Goal: Information Seeking & Learning: Check status

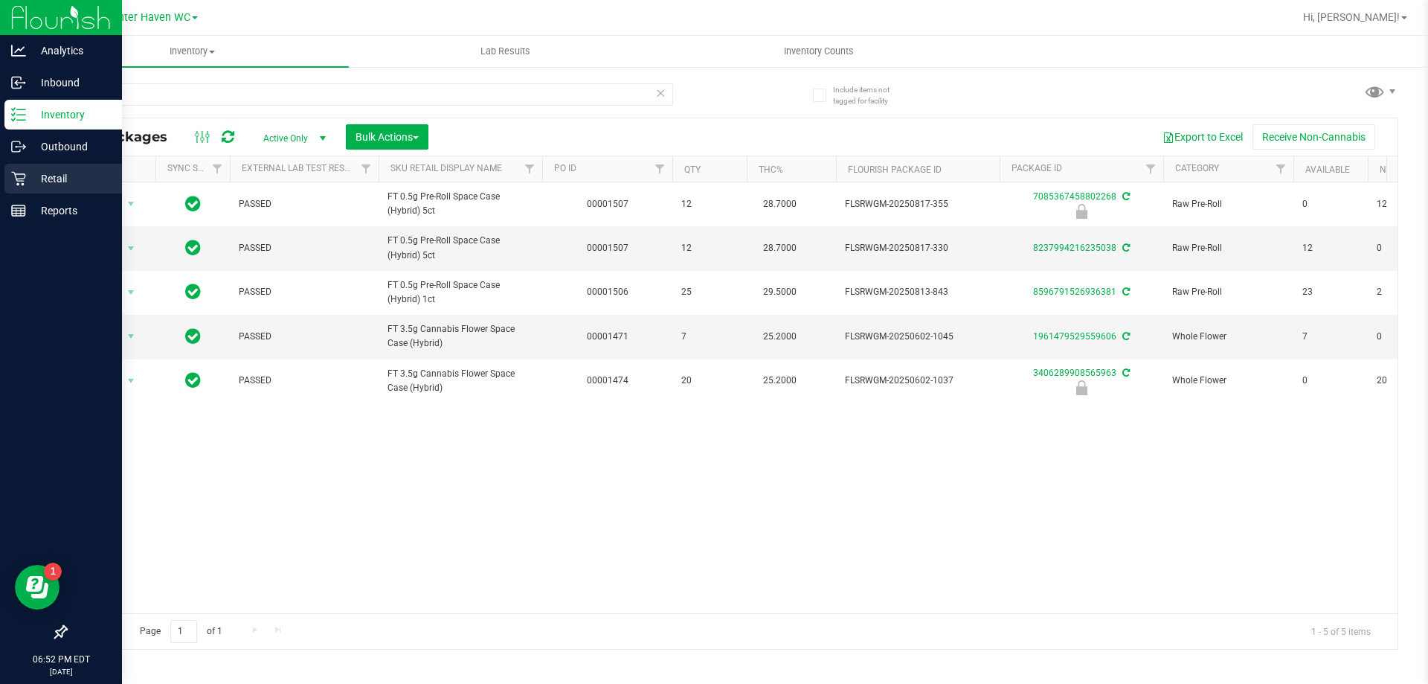
click at [65, 180] on p "Retail" at bounding box center [70, 179] width 89 height 18
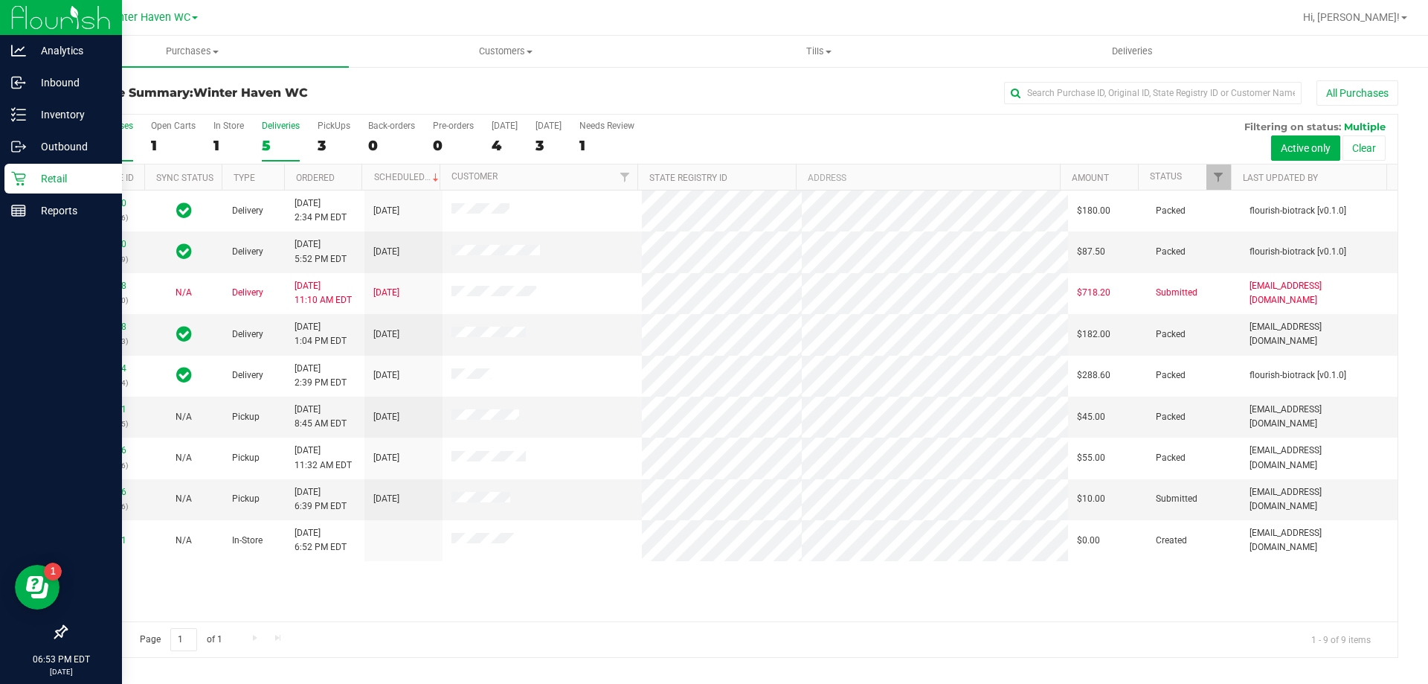
click at [267, 137] on div "5" at bounding box center [281, 145] width 38 height 17
click at [0, 0] on input "Deliveries 5" at bounding box center [0, 0] width 0 height 0
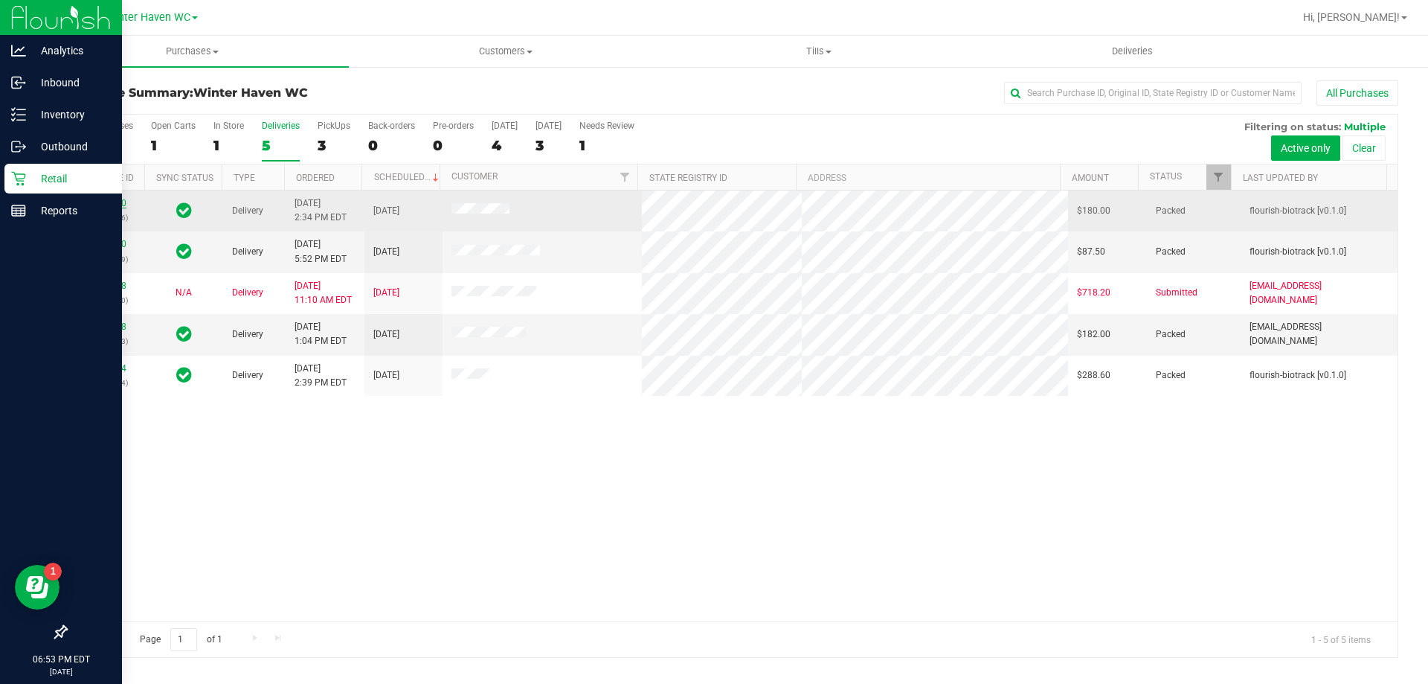
click at [119, 199] on link "11818600" at bounding box center [106, 203] width 42 height 10
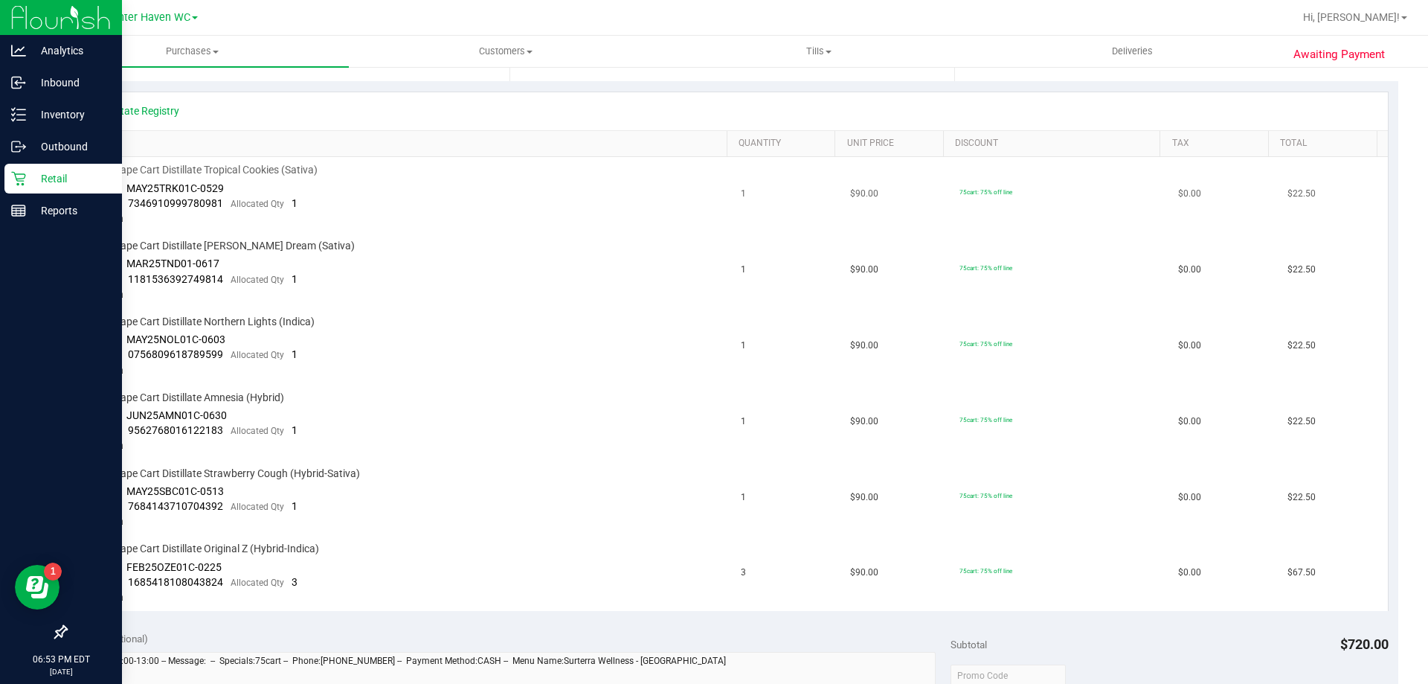
scroll to position [298, 0]
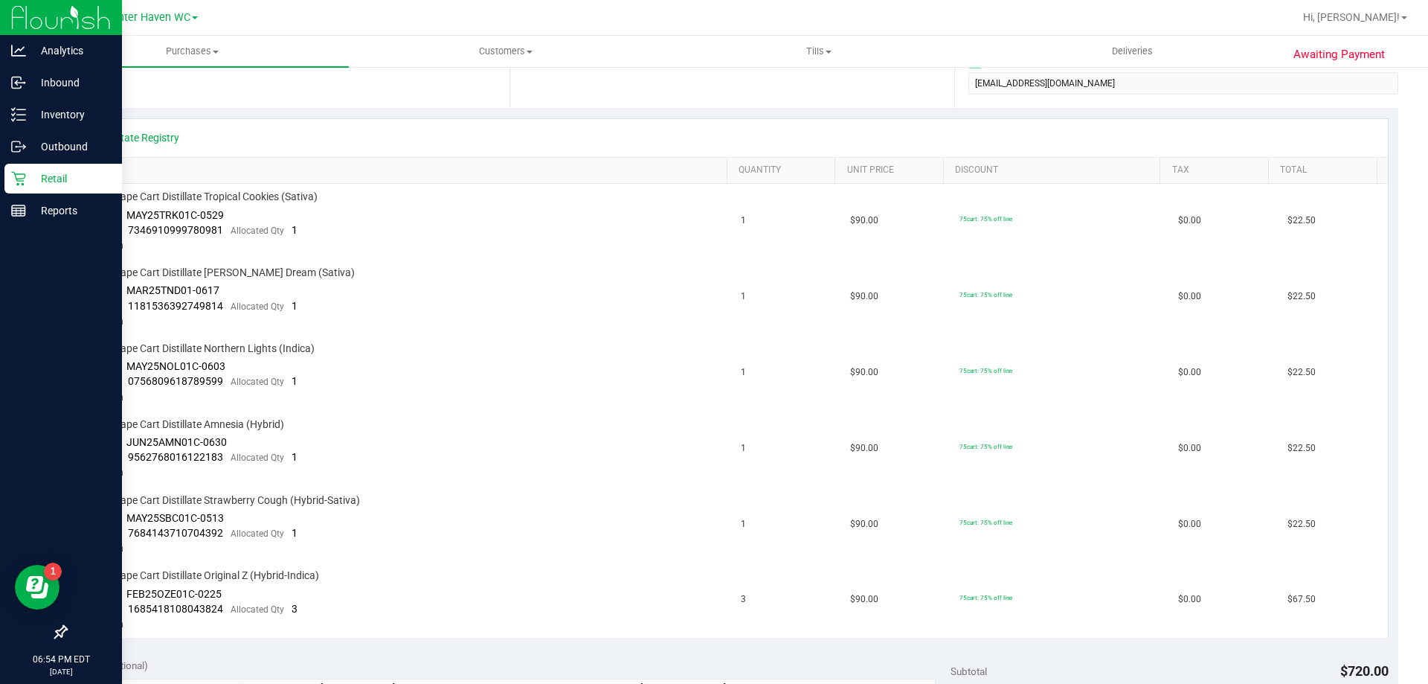
click at [15, 167] on div "Retail" at bounding box center [63, 179] width 118 height 30
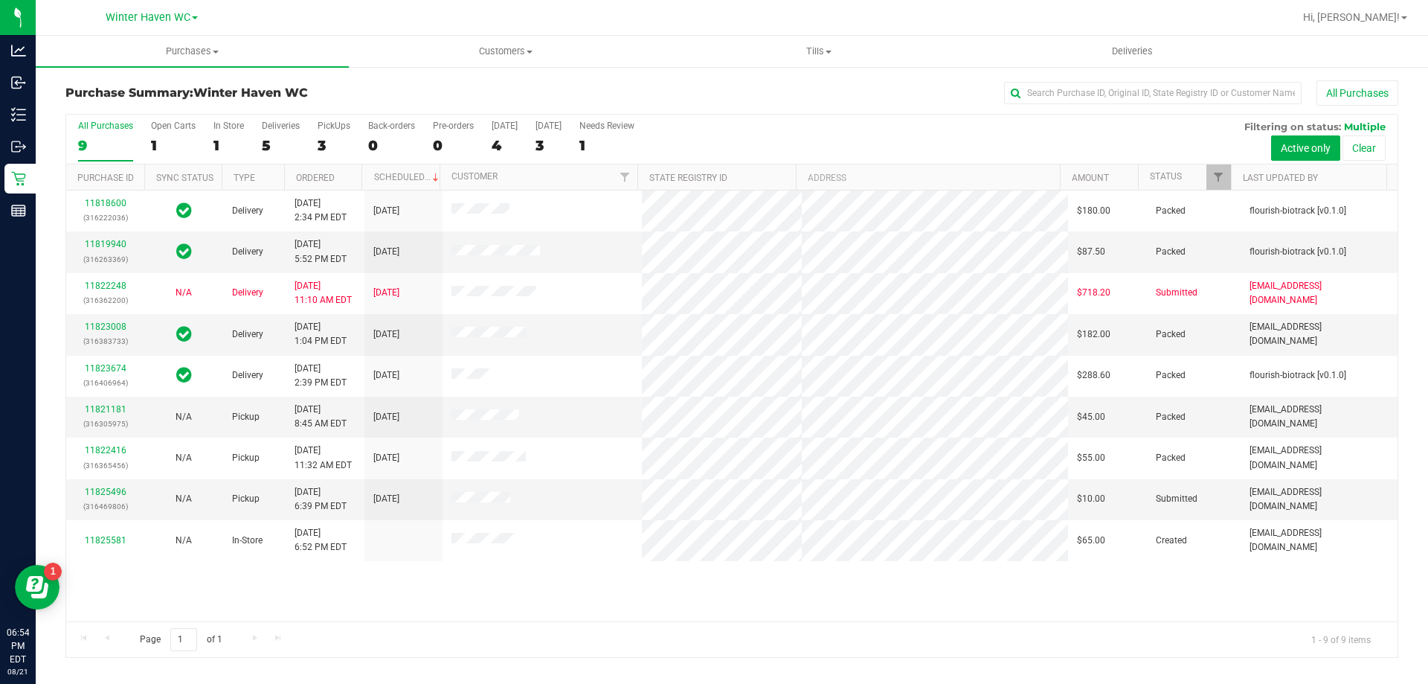
click at [277, 134] on label "Deliveries 5" at bounding box center [281, 140] width 38 height 41
click at [0, 0] on input "Deliveries 5" at bounding box center [0, 0] width 0 height 0
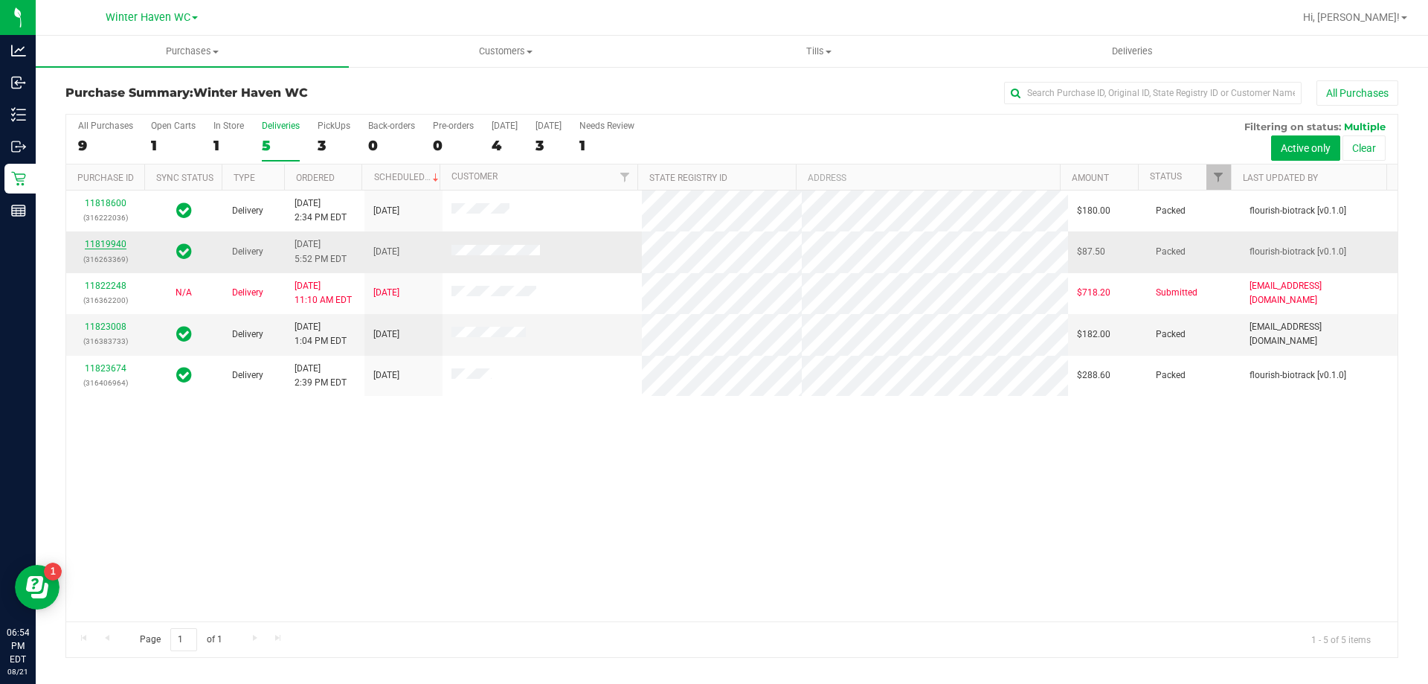
click at [112, 243] on link "11819940" at bounding box center [106, 244] width 42 height 10
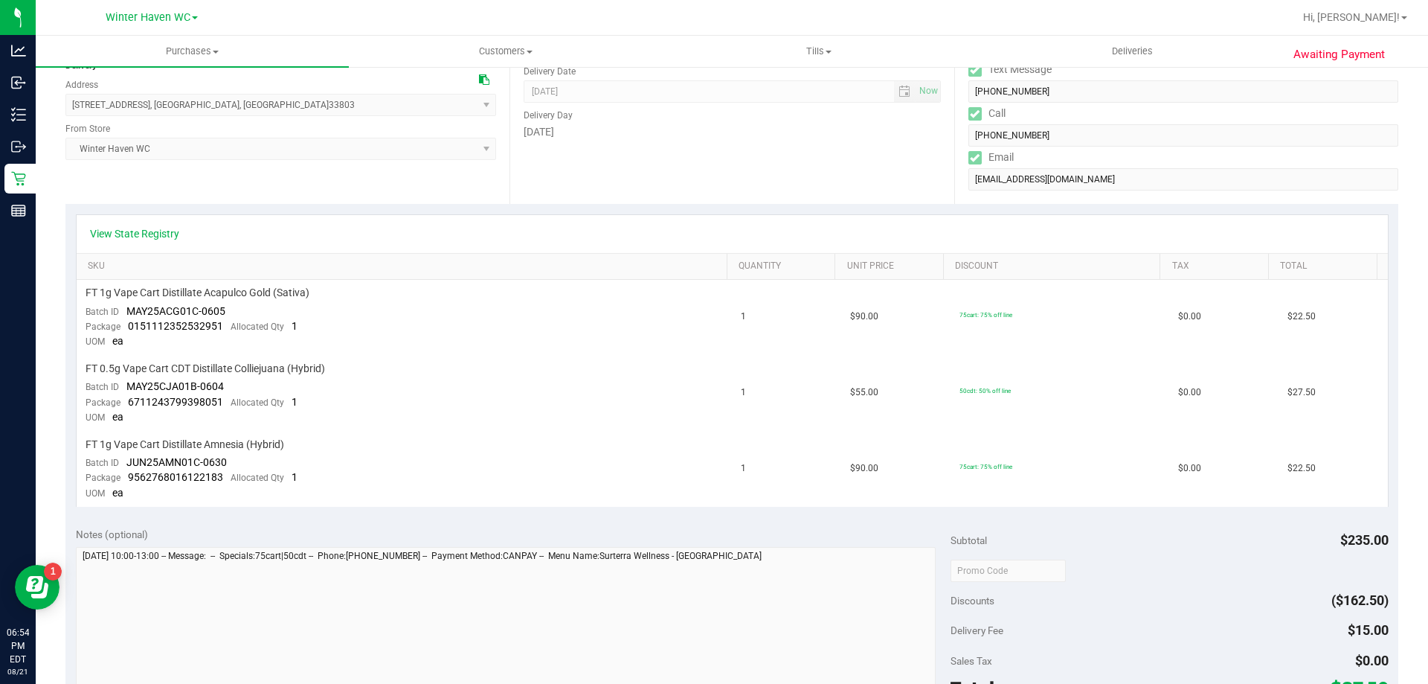
scroll to position [223, 0]
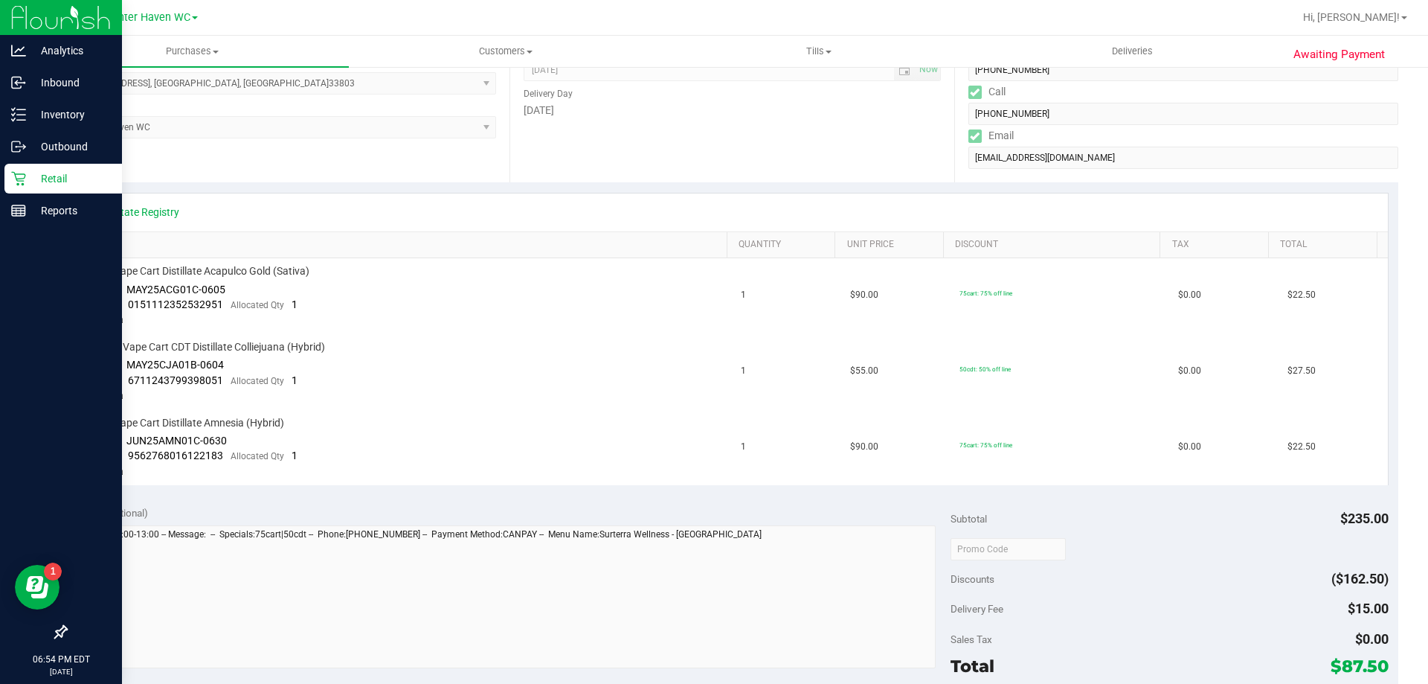
click at [39, 183] on p "Retail" at bounding box center [70, 179] width 89 height 18
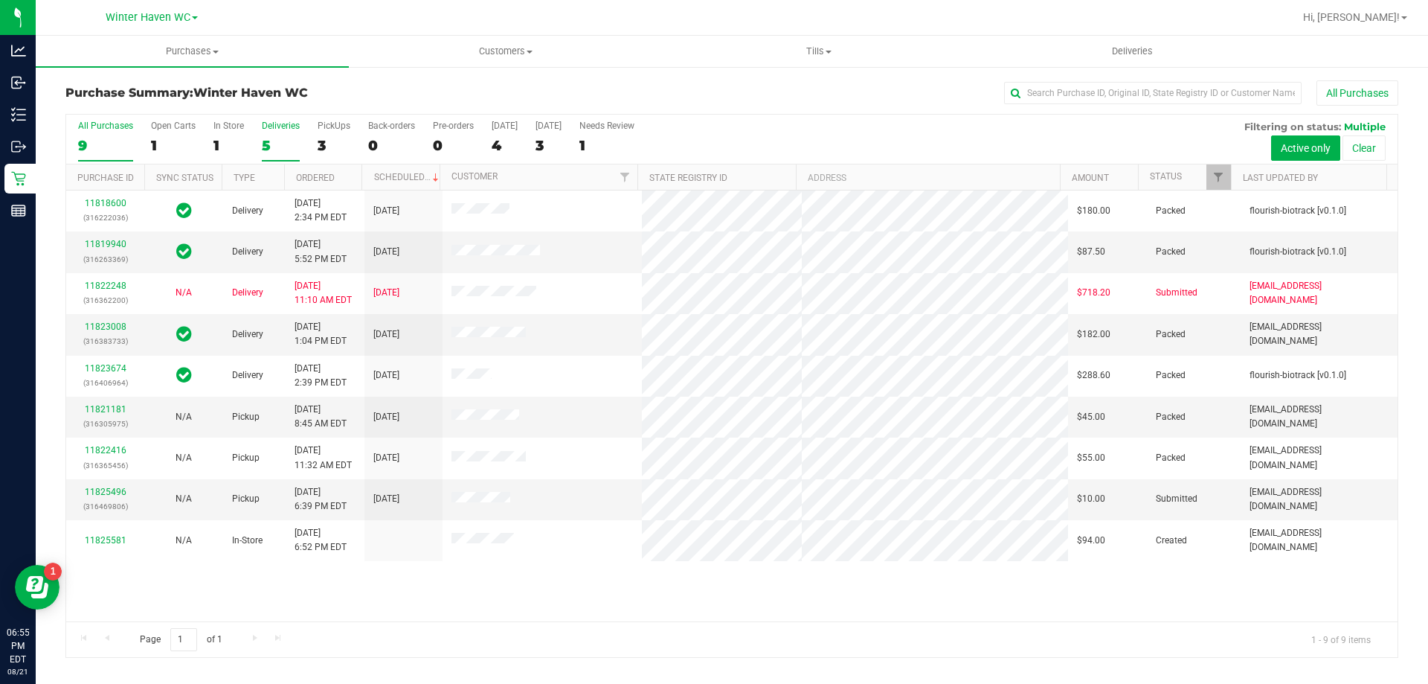
click at [272, 132] on label "Deliveries 5" at bounding box center [281, 140] width 38 height 41
click at [0, 0] on input "Deliveries 5" at bounding box center [0, 0] width 0 height 0
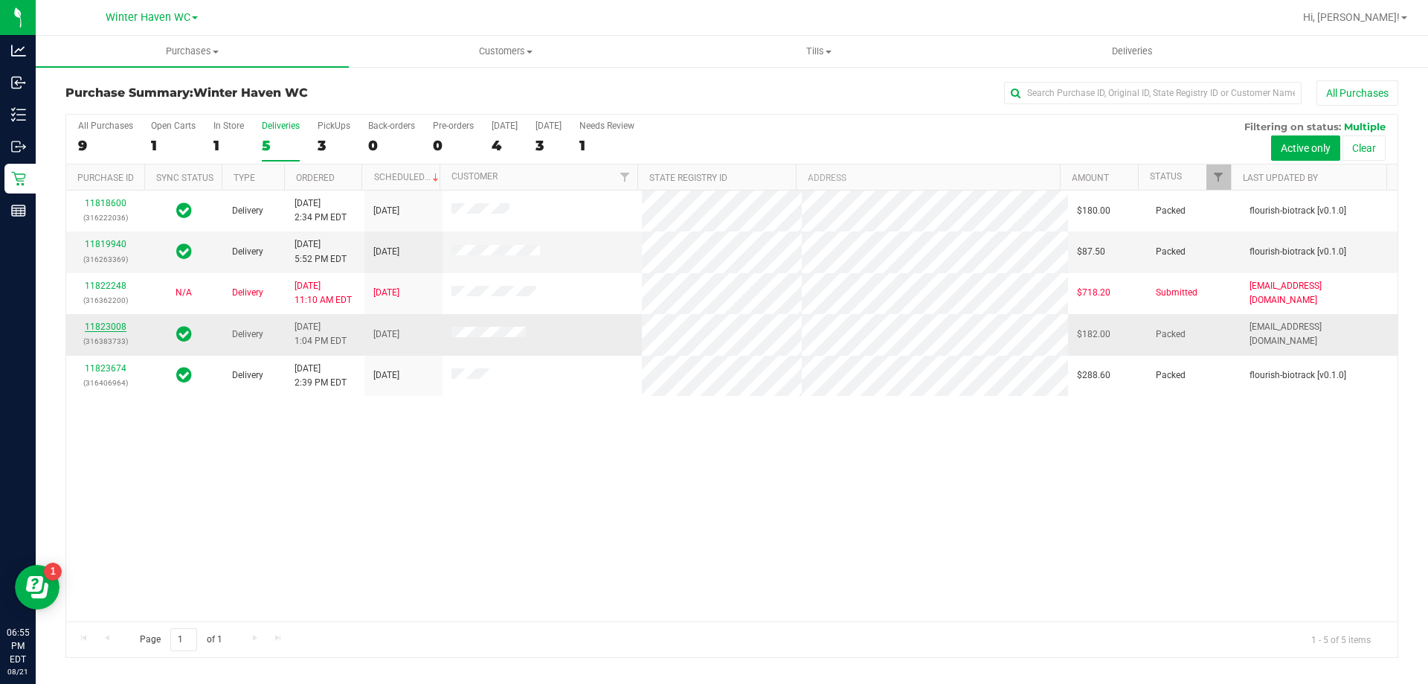
click at [115, 330] on link "11823008" at bounding box center [106, 326] width 42 height 10
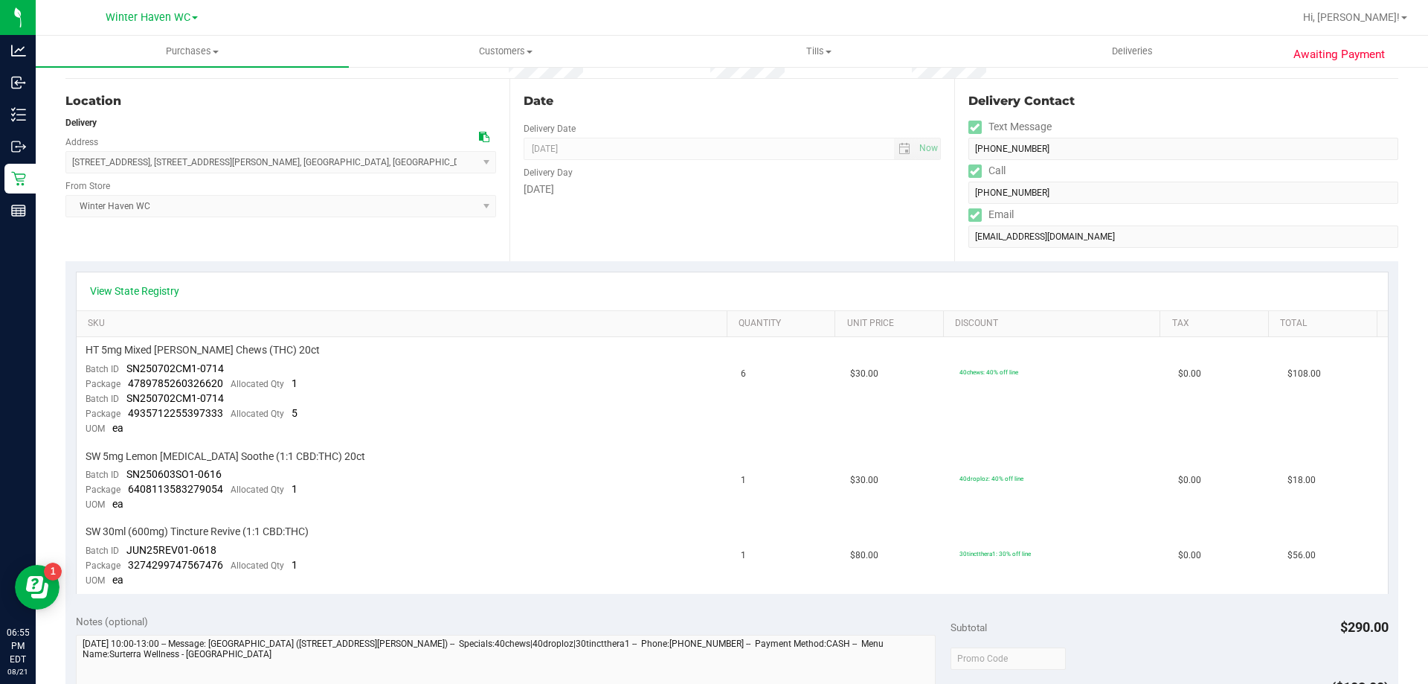
scroll to position [223, 0]
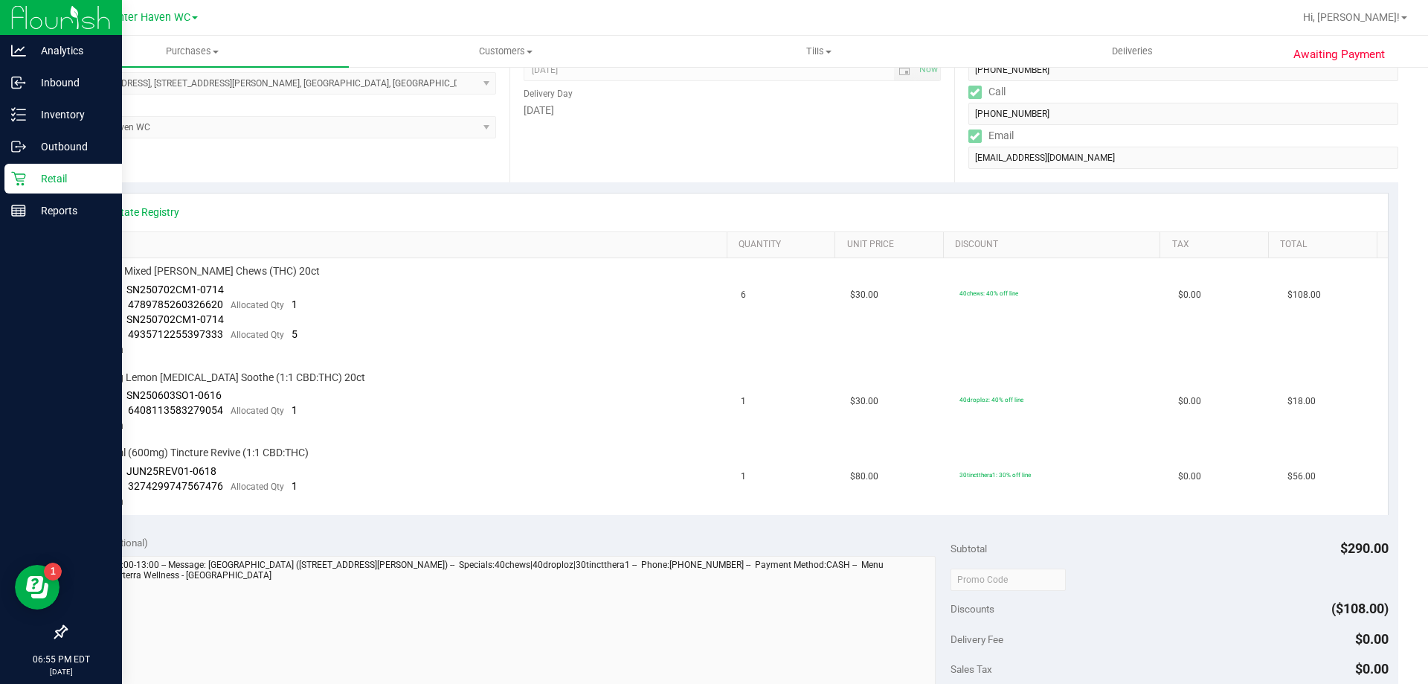
click at [52, 173] on p "Retail" at bounding box center [70, 179] width 89 height 18
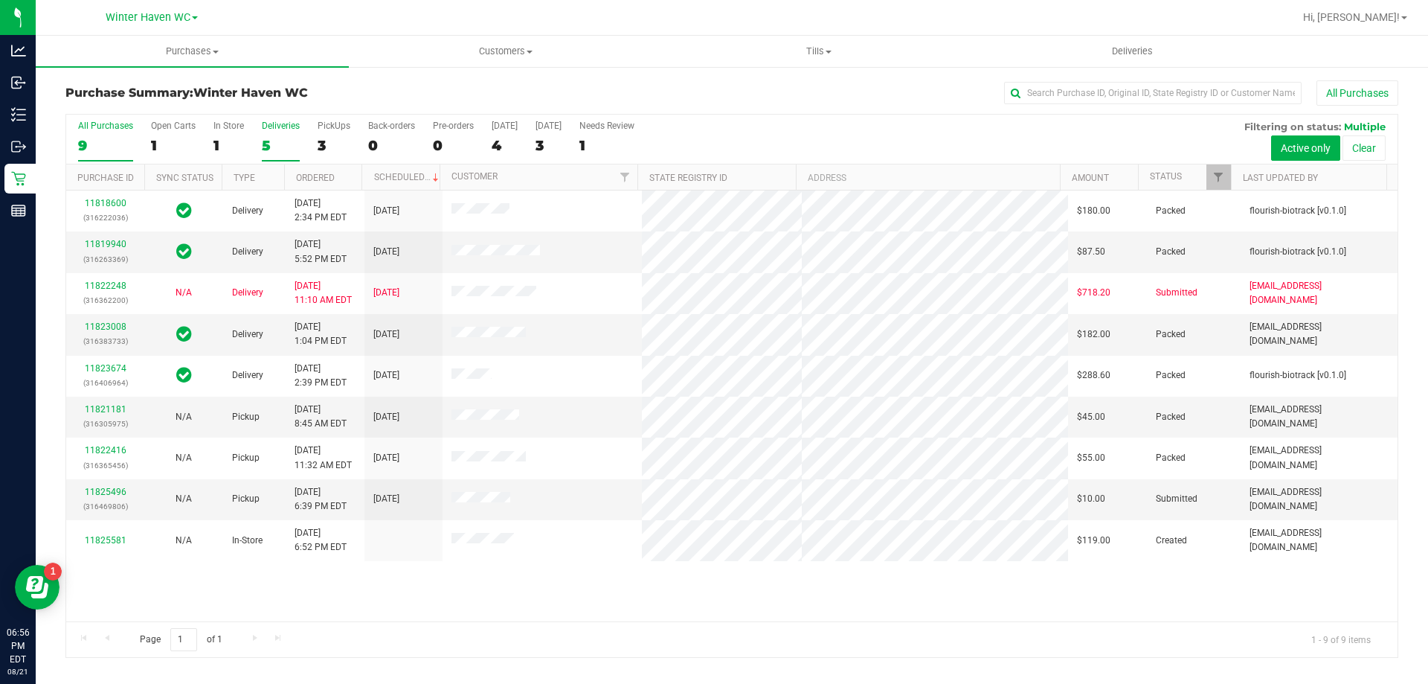
click at [280, 137] on div "5" at bounding box center [281, 145] width 38 height 17
click at [0, 0] on input "Deliveries 5" at bounding box center [0, 0] width 0 height 0
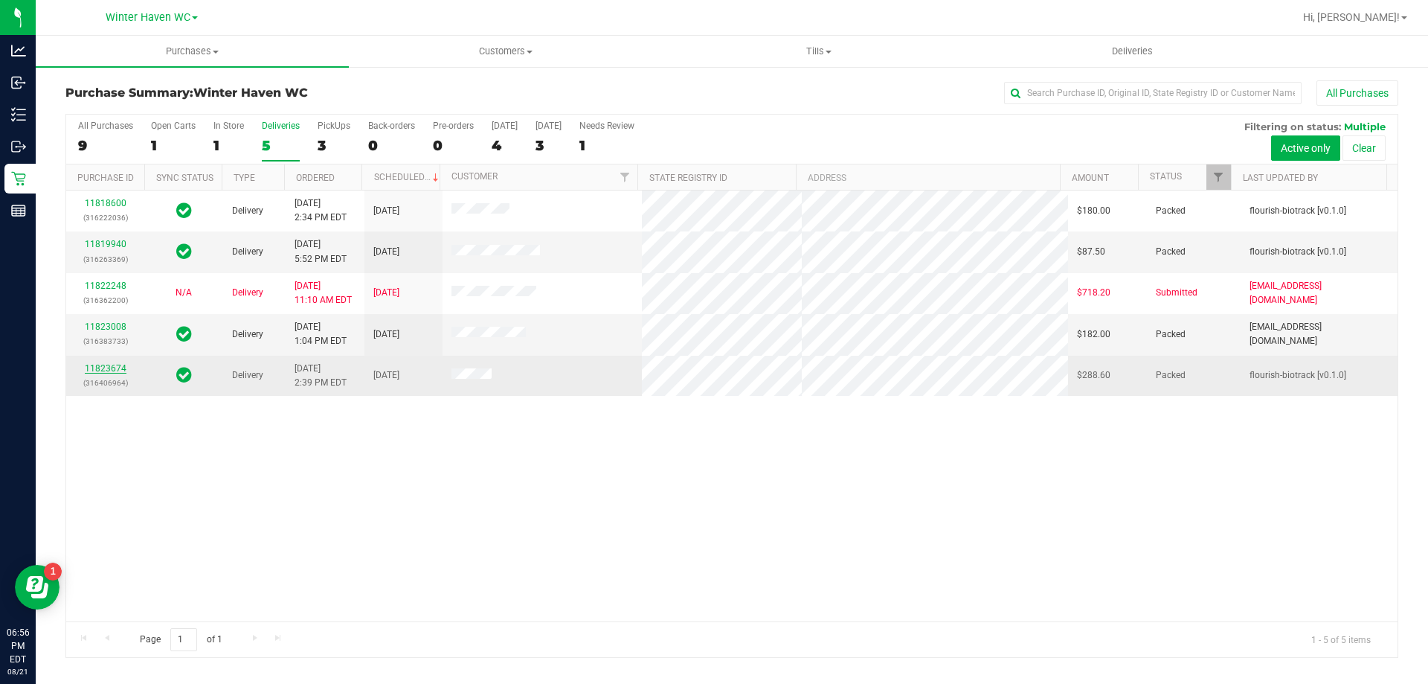
click at [121, 370] on link "11823674" at bounding box center [106, 368] width 42 height 10
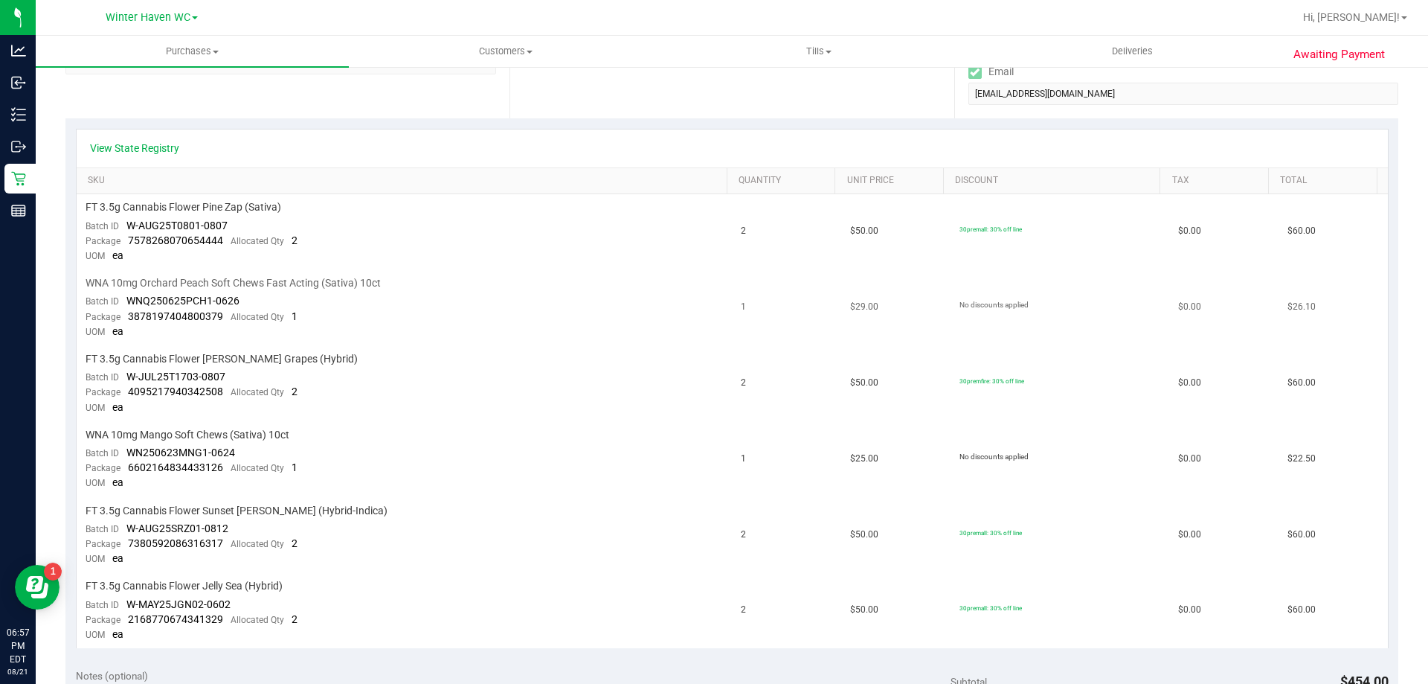
scroll to position [372, 0]
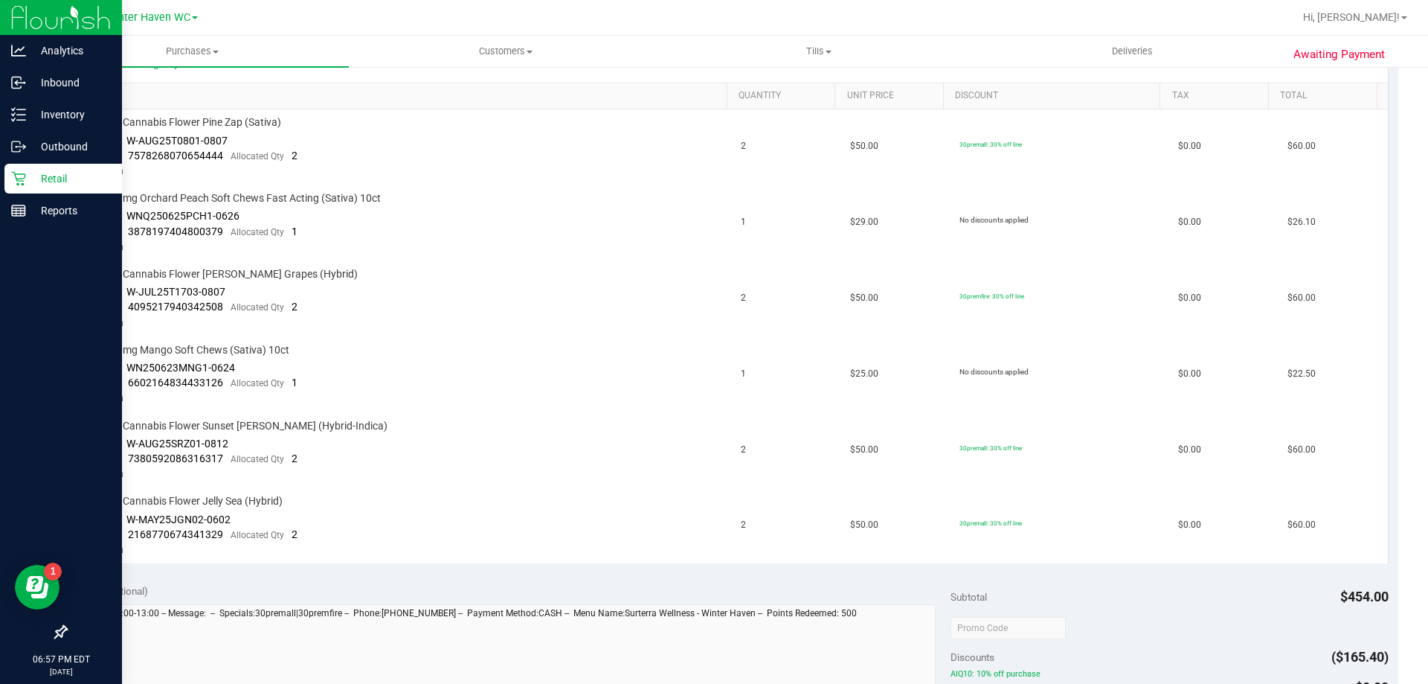
click at [25, 180] on icon at bounding box center [18, 178] width 15 height 15
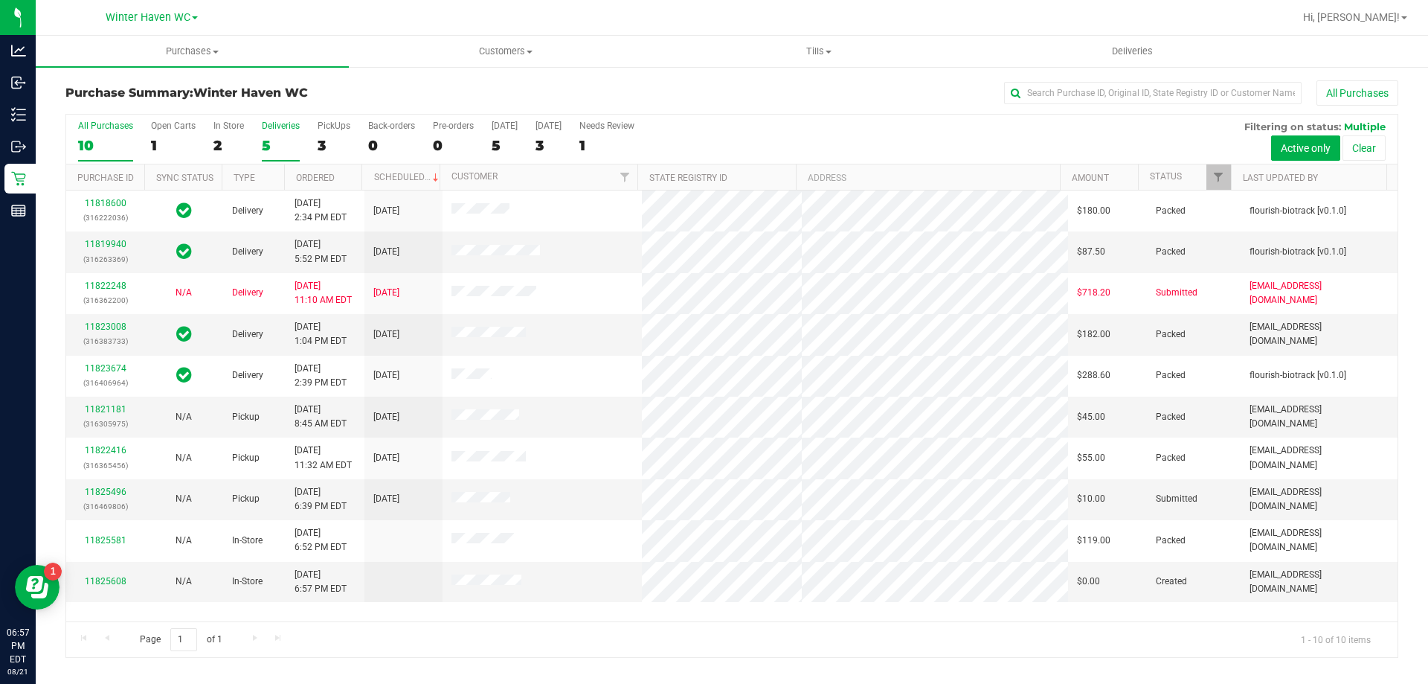
click at [282, 135] on label "Deliveries 5" at bounding box center [281, 140] width 38 height 41
click at [0, 0] on input "Deliveries 5" at bounding box center [0, 0] width 0 height 0
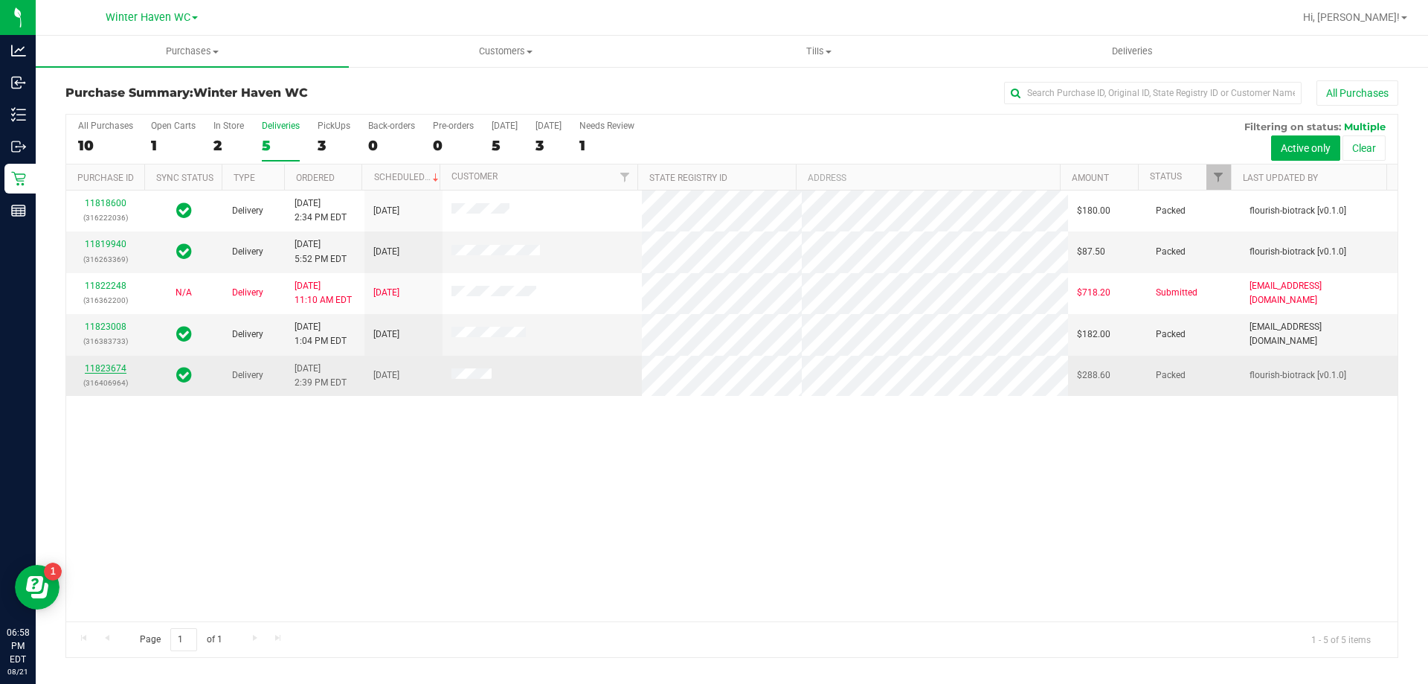
click at [112, 369] on link "11823674" at bounding box center [106, 368] width 42 height 10
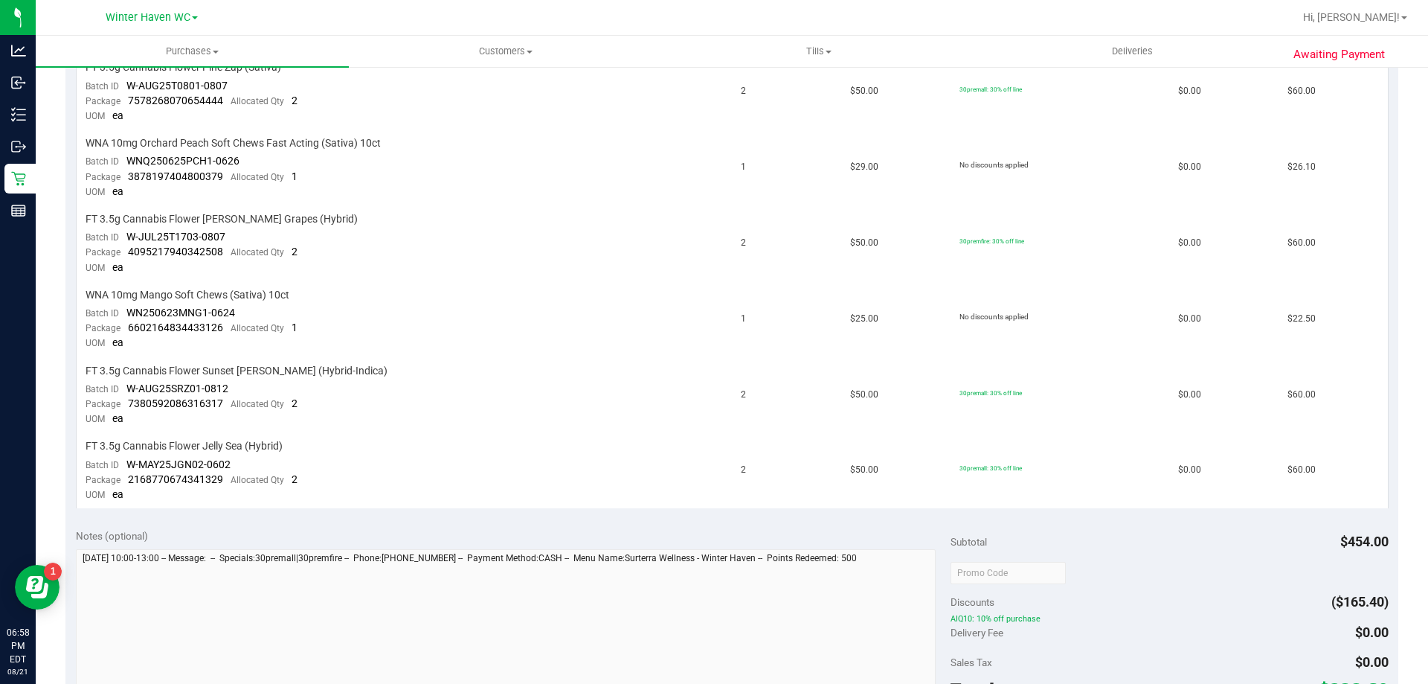
scroll to position [595, 0]
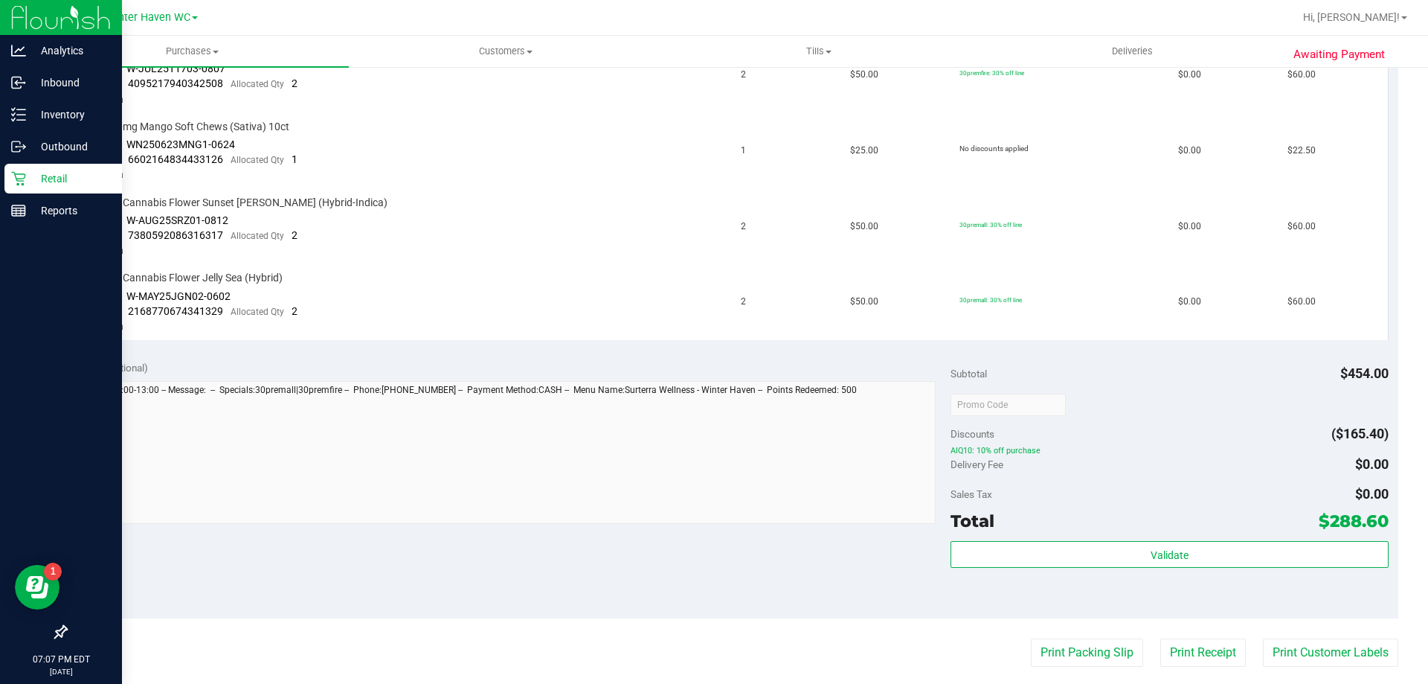
click at [47, 173] on p "Retail" at bounding box center [70, 179] width 89 height 18
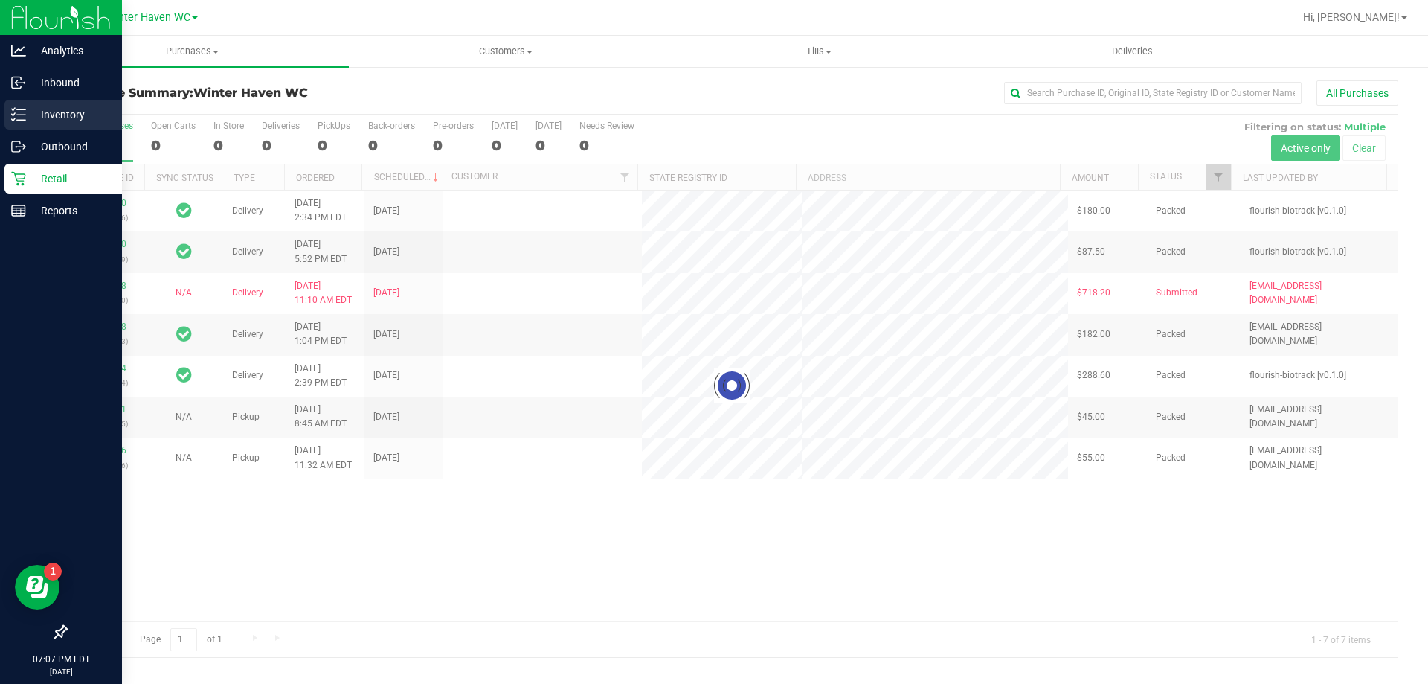
click at [96, 112] on p "Inventory" at bounding box center [70, 115] width 89 height 18
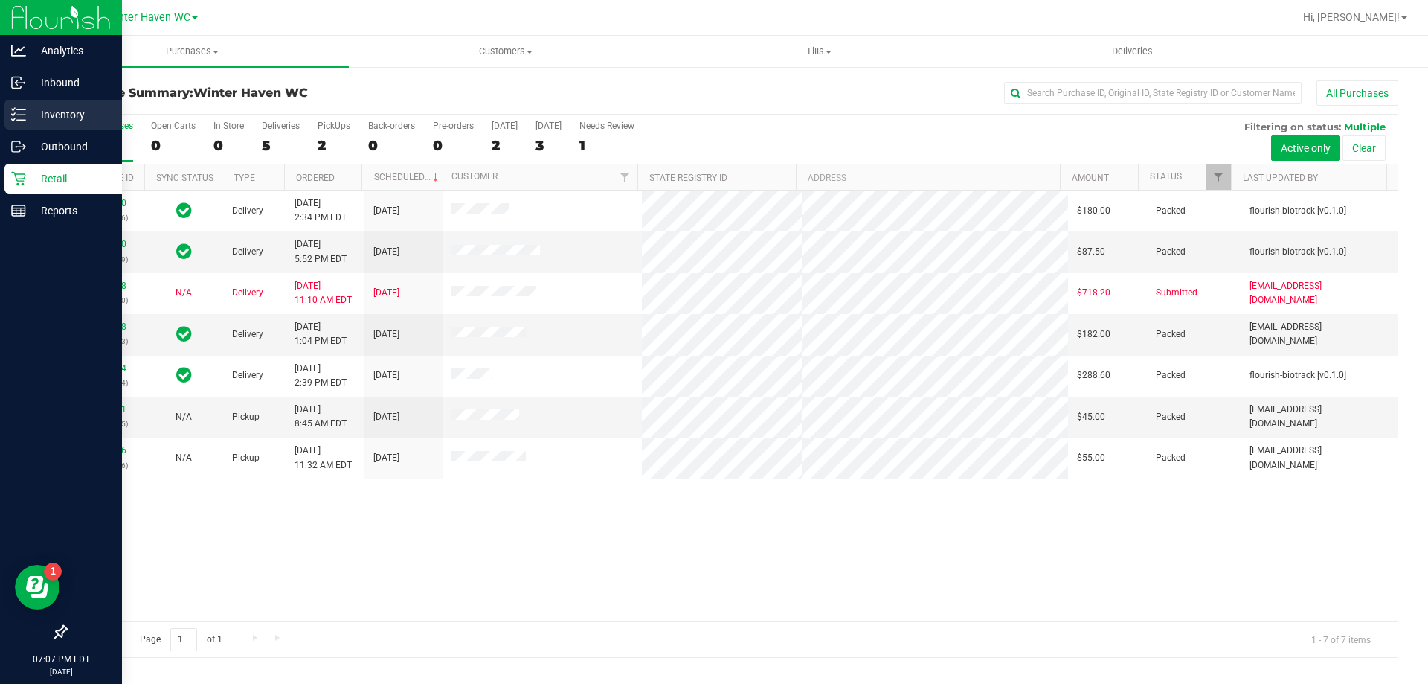
click at [46, 118] on p "Inventory" at bounding box center [70, 115] width 89 height 18
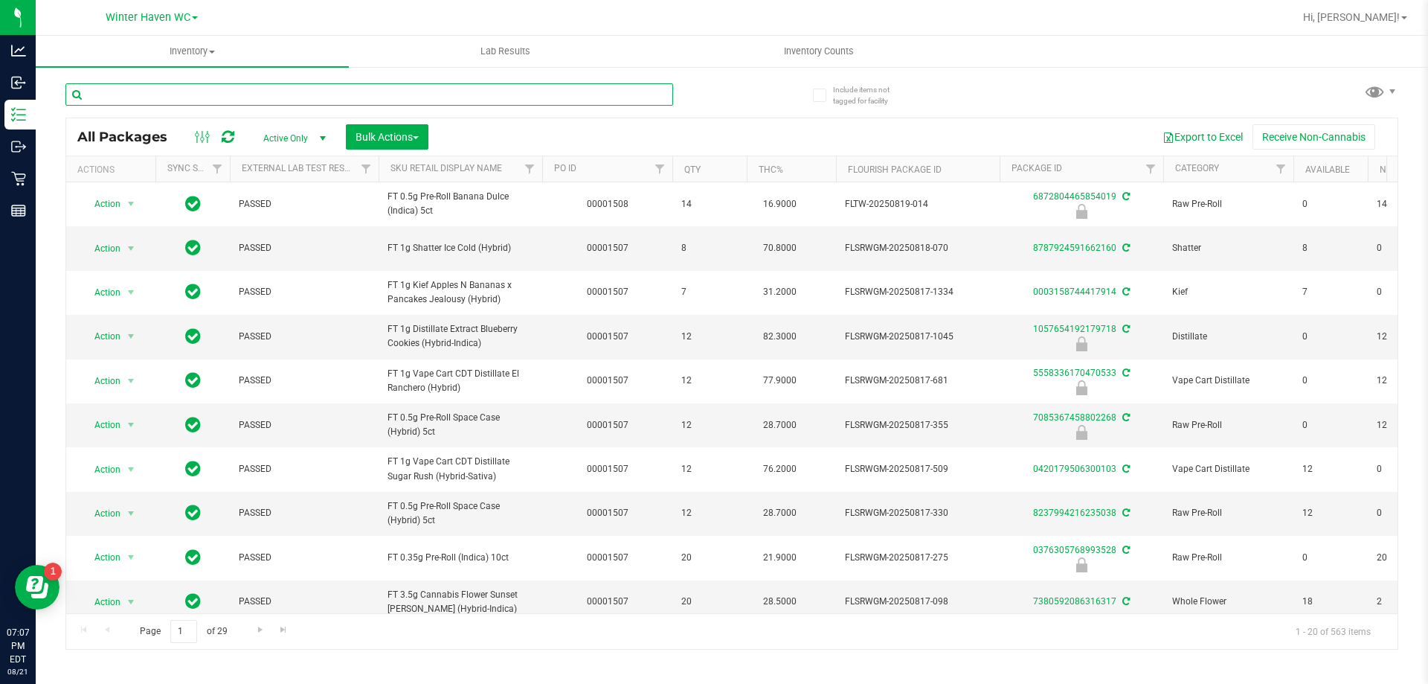
click at [286, 87] on input "text" at bounding box center [369, 94] width 608 height 22
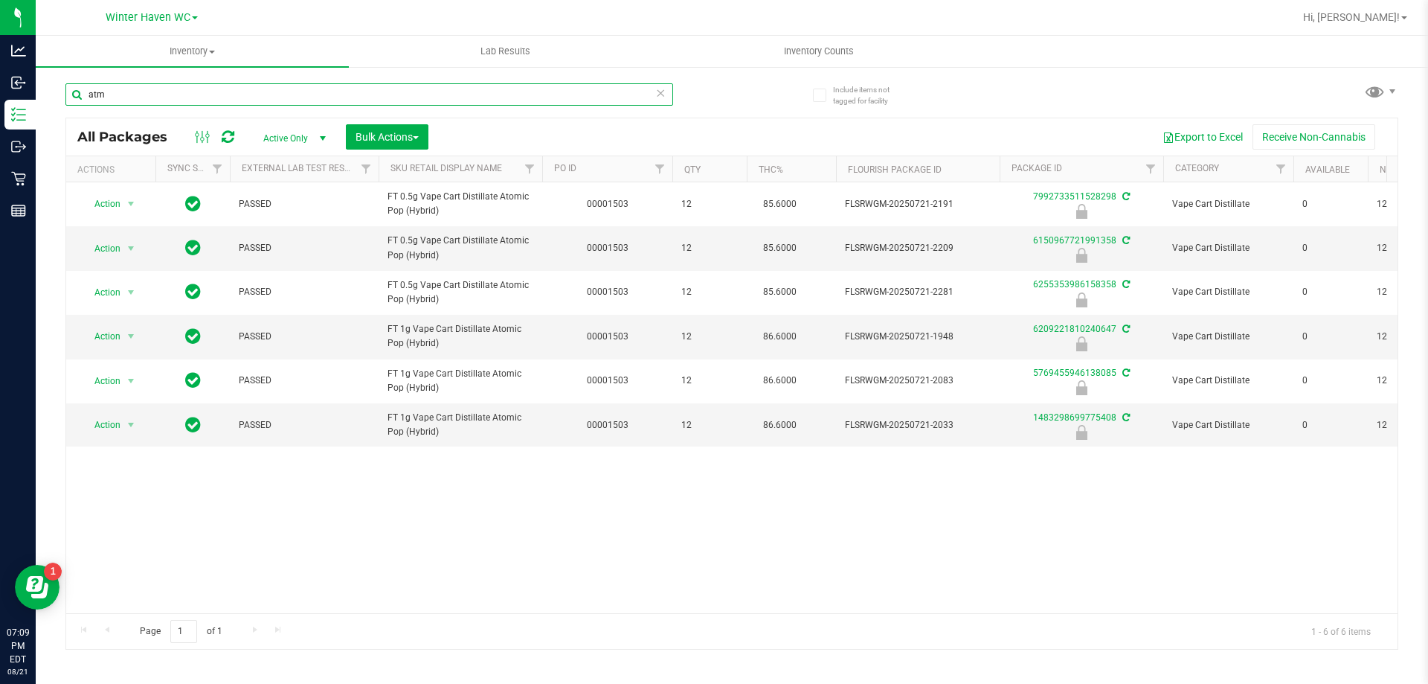
click at [222, 100] on input "atm" at bounding box center [369, 94] width 608 height 22
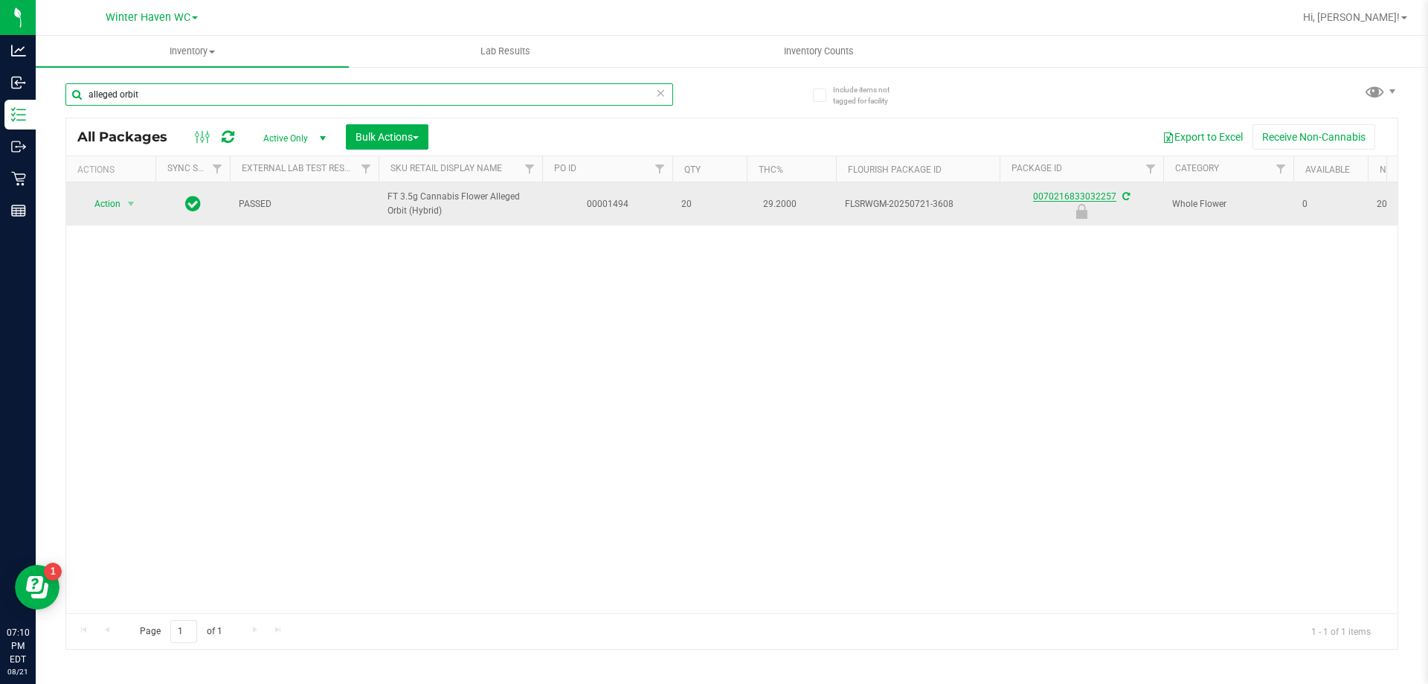
type input "alleged orbit"
click at [1061, 196] on link "0070216833032257" at bounding box center [1074, 196] width 83 height 10
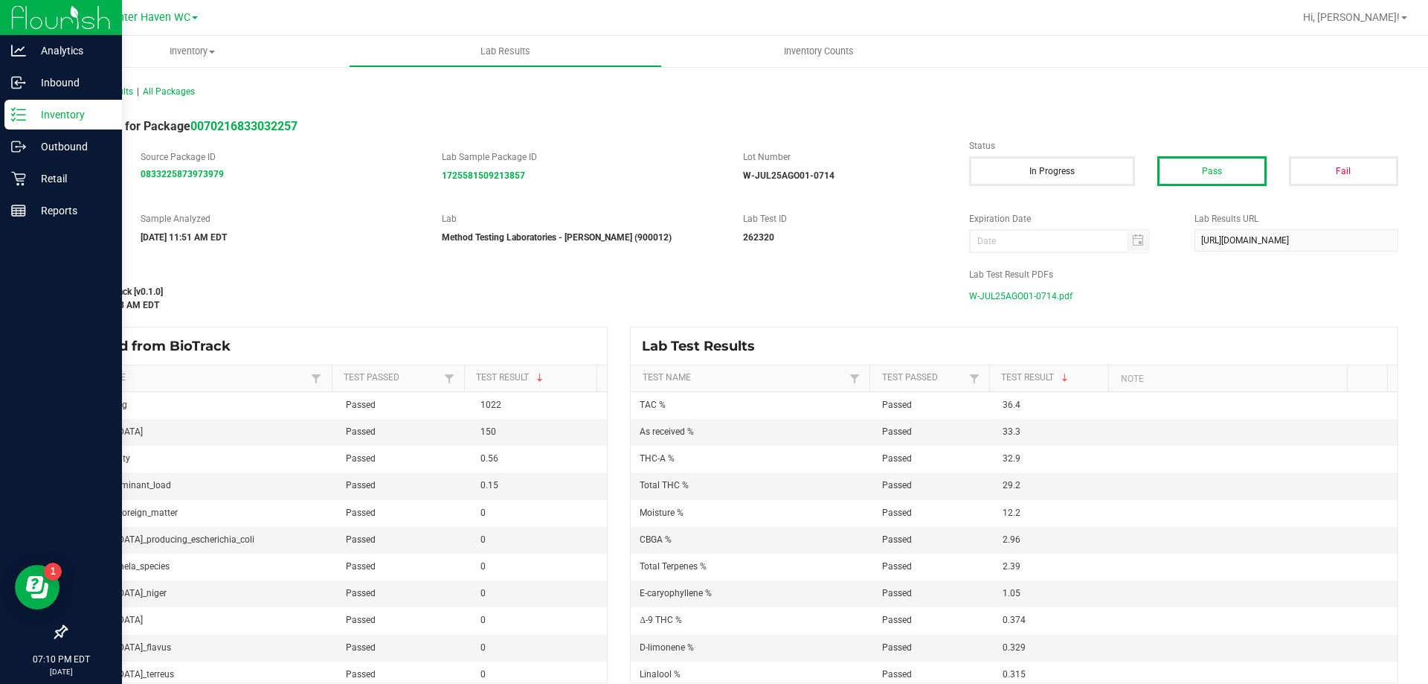
click at [27, 120] on p "Inventory" at bounding box center [70, 115] width 89 height 18
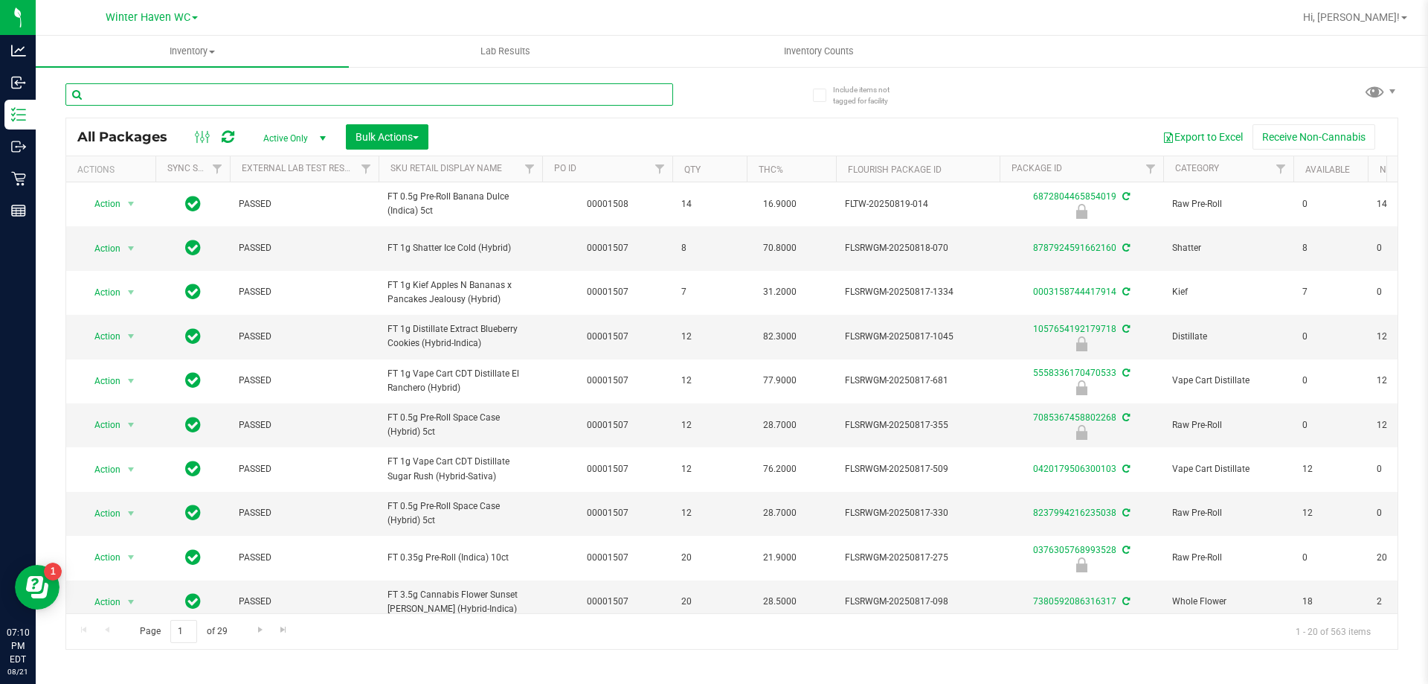
click at [286, 94] on input "text" at bounding box center [369, 94] width 608 height 22
type input "ago"
